Goal: Task Accomplishment & Management: Use online tool/utility

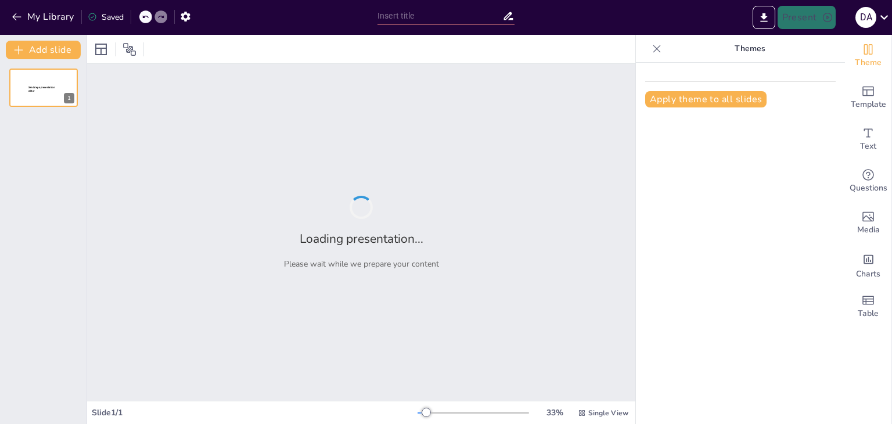
type input "Pengenalan Rukun [DEMOGRAPHIC_DATA] untuk Kelas 1"
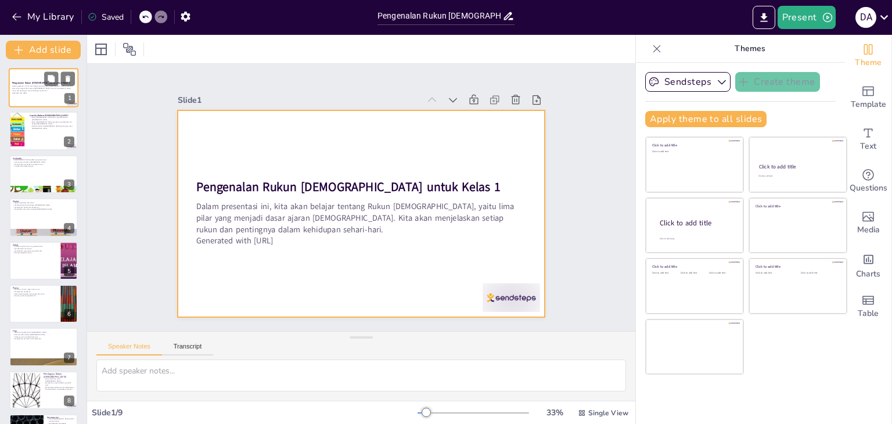
click at [43, 95] on div at bounding box center [44, 87] width 70 height 39
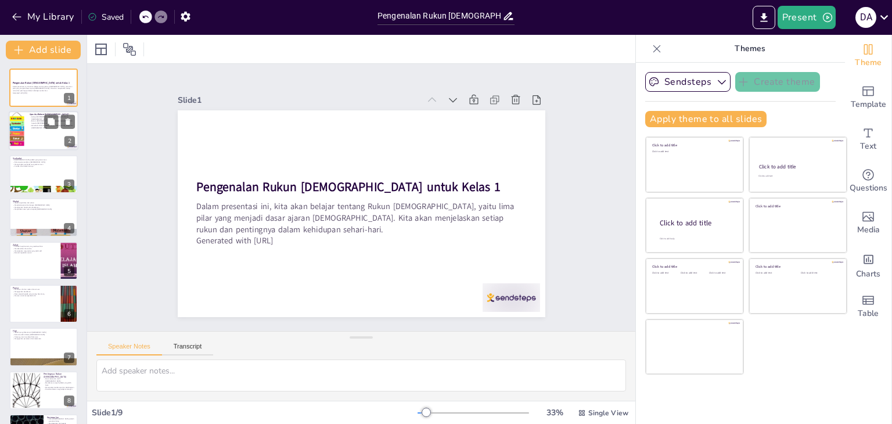
click at [46, 133] on div at bounding box center [44, 130] width 70 height 39
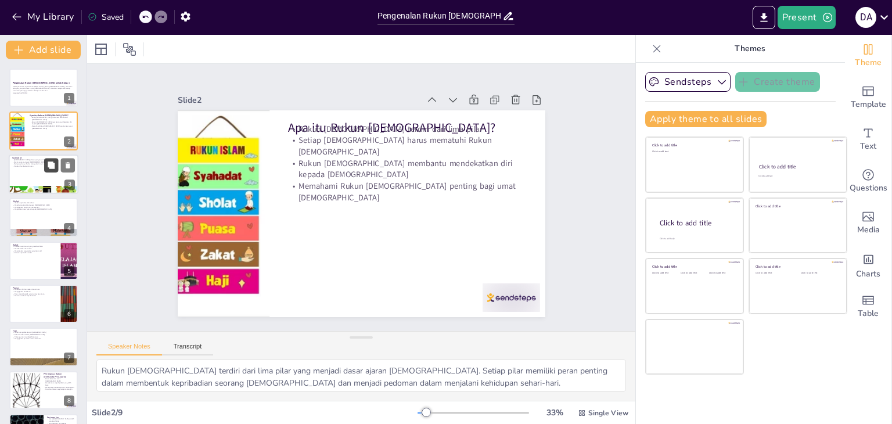
click at [50, 168] on icon at bounding box center [51, 165] width 8 height 8
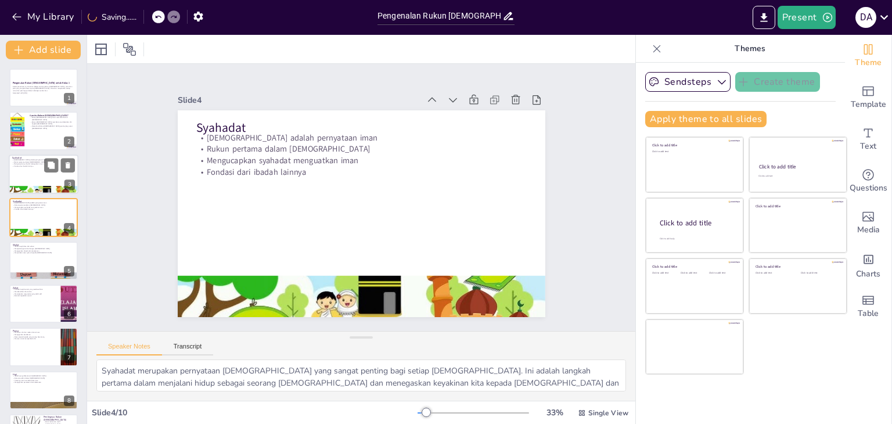
click at [26, 174] on div at bounding box center [44, 173] width 70 height 39
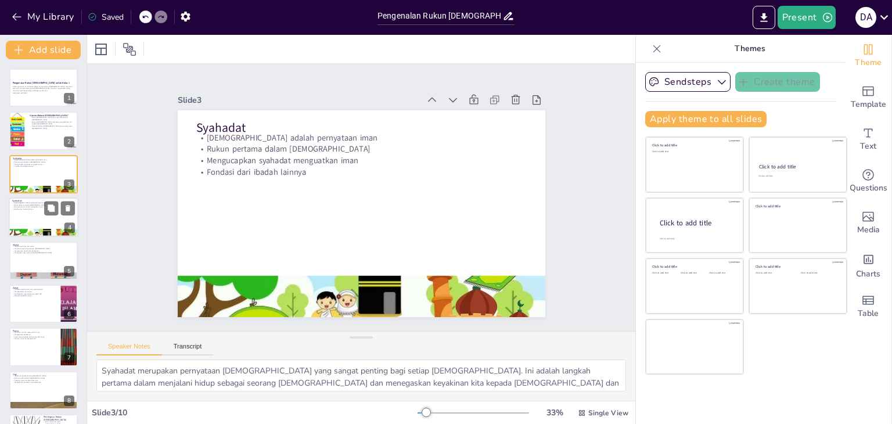
click at [38, 208] on p "Fondasi dari ibadah lainnya" at bounding box center [43, 209] width 63 height 2
click at [26, 256] on div at bounding box center [44, 260] width 70 height 39
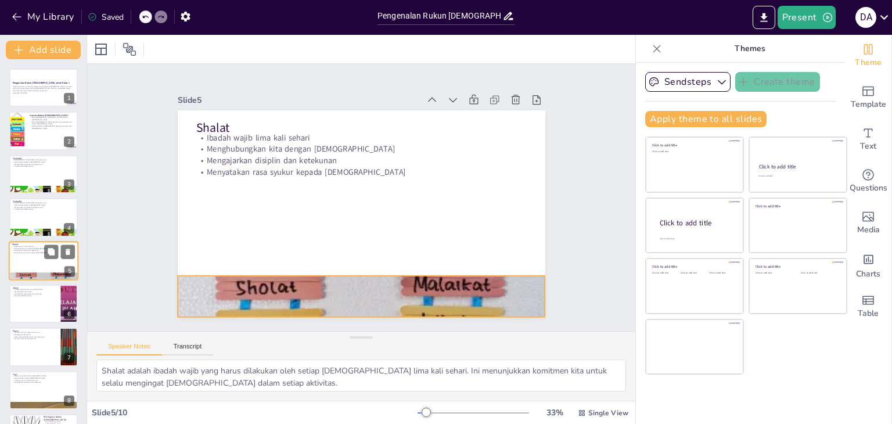
scroll to position [19, 0]
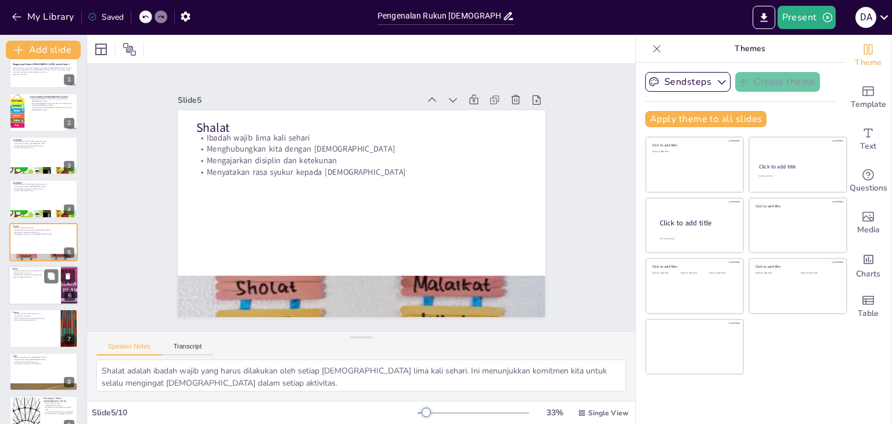
click at [24, 291] on div at bounding box center [44, 284] width 70 height 39
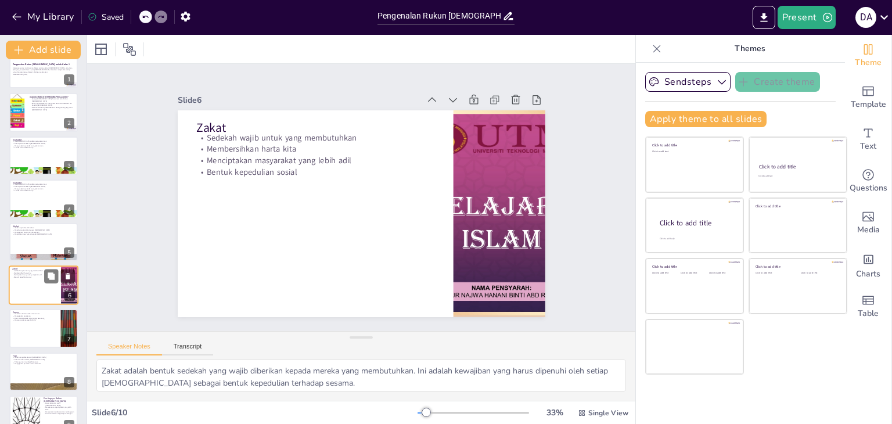
scroll to position [62, 0]
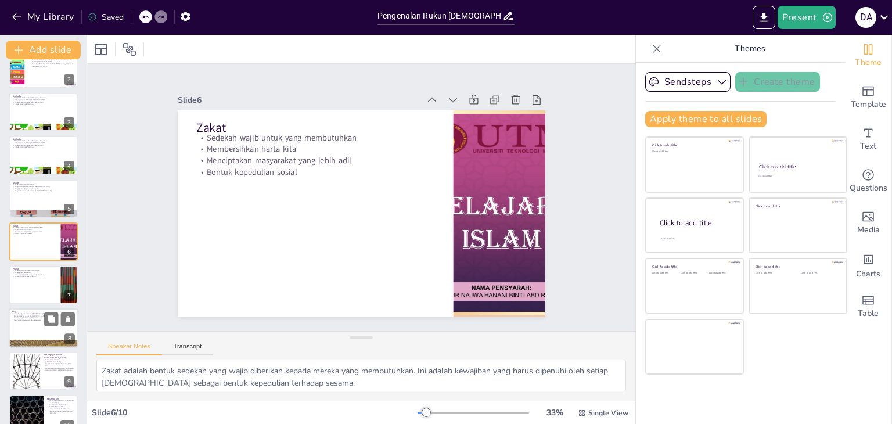
click at [25, 322] on div at bounding box center [44, 327] width 70 height 39
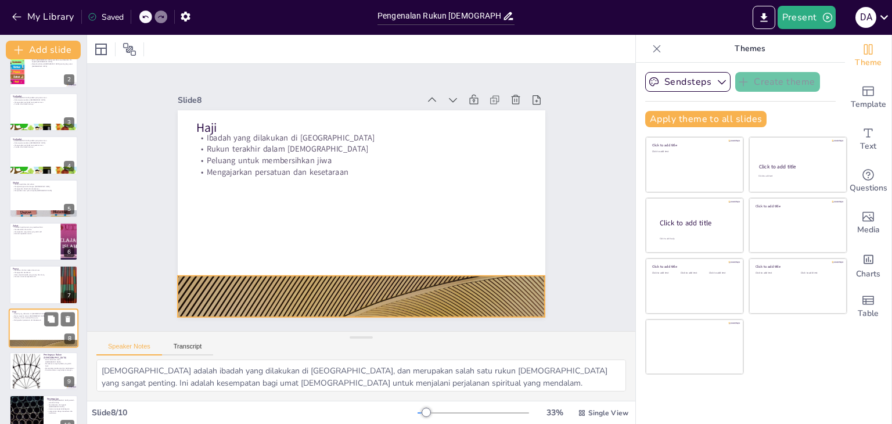
scroll to position [81, 0]
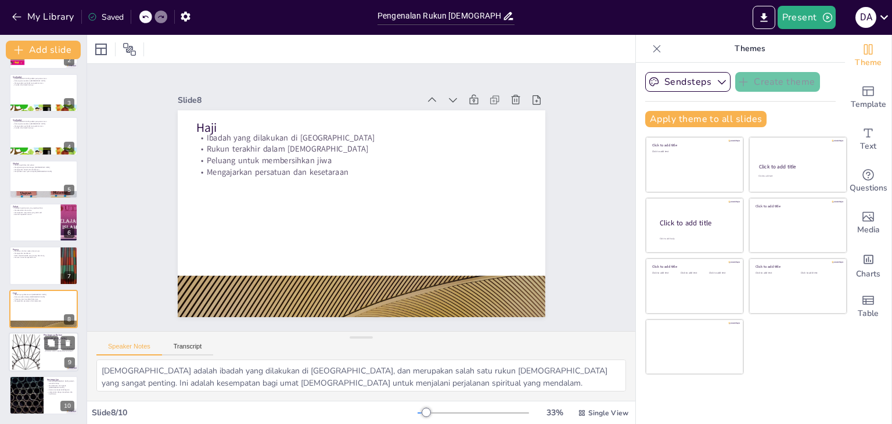
click at [44, 355] on div at bounding box center [44, 351] width 70 height 39
type textarea "Rukun [DEMOGRAPHIC_DATA] adalah dasar keimanan bagi setiap [DEMOGRAPHIC_DATA]. …"
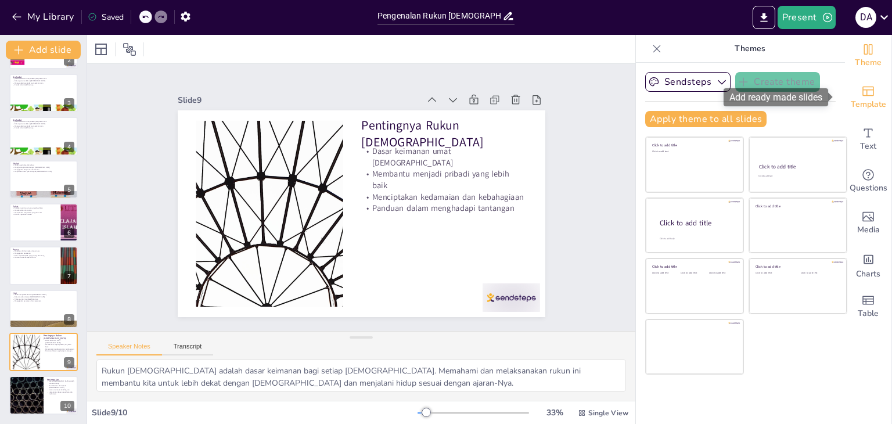
click at [854, 99] on span "Template" at bounding box center [867, 104] width 35 height 13
